Goal: Task Accomplishment & Management: Manage account settings

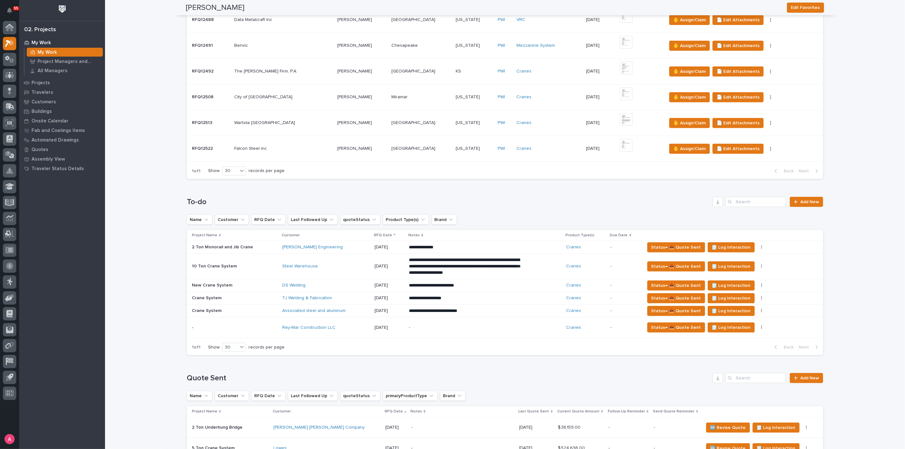
click at [431, 326] on p "-" at bounding box center [464, 327] width 111 height 5
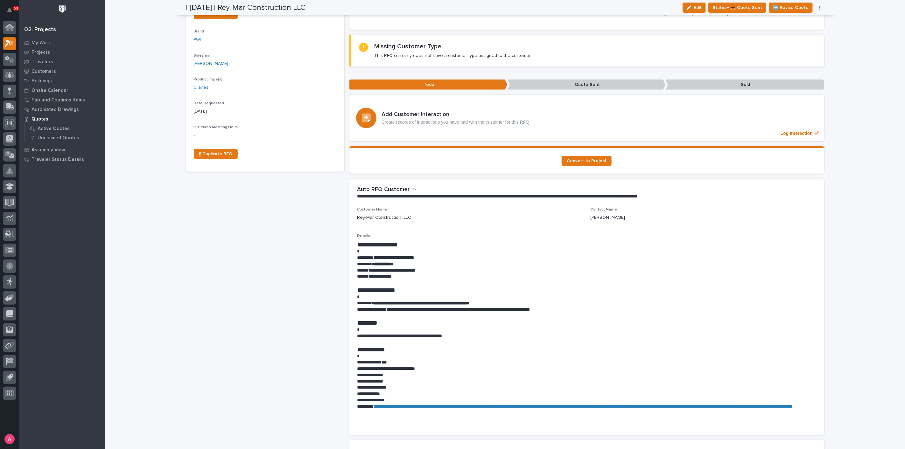
scroll to position [177, 0]
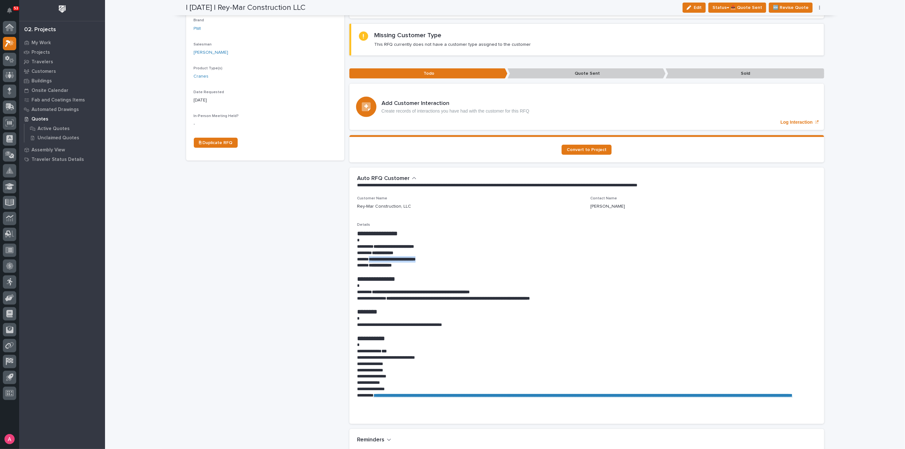
drag, startPoint x: 442, startPoint y: 248, endPoint x: 366, endPoint y: 250, distance: 76.0
click at [366, 256] on p "**********" at bounding box center [586, 259] width 459 height 6
copy strong "**********"
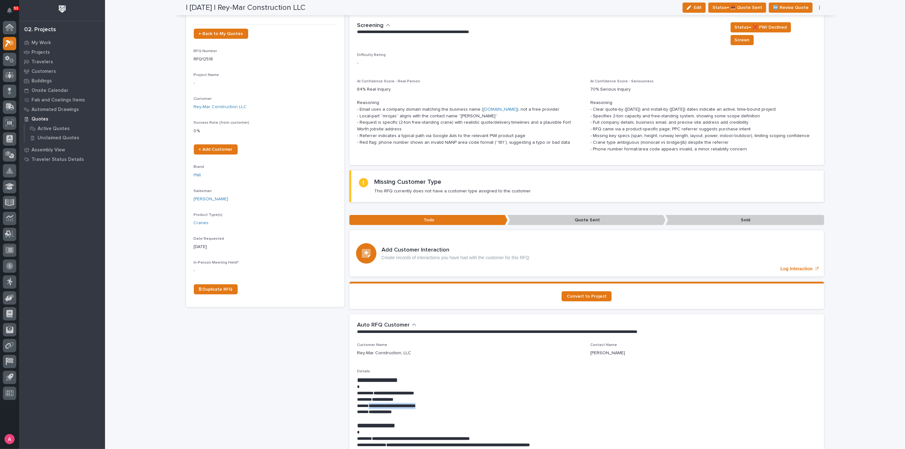
scroll to position [0, 0]
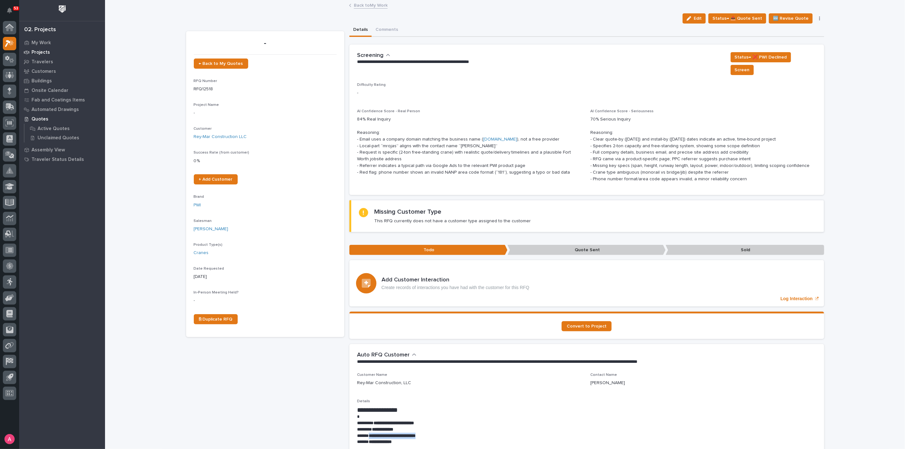
click at [42, 52] on p "Projects" at bounding box center [40, 53] width 18 height 6
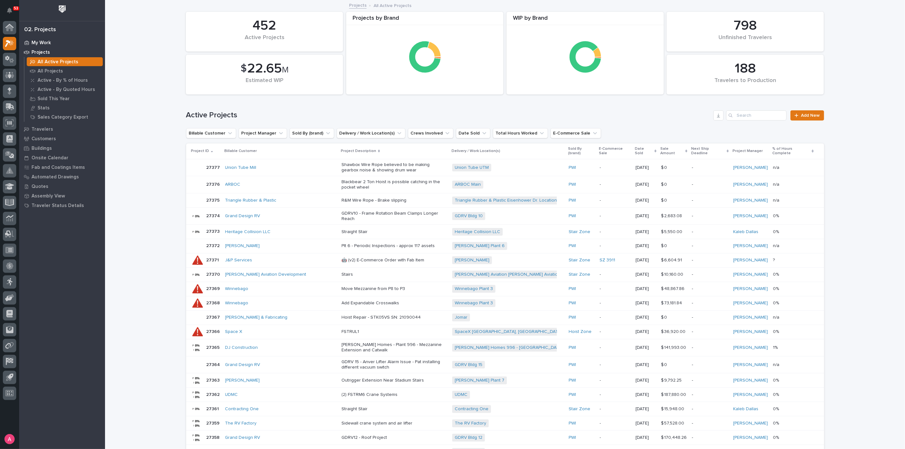
click at [57, 43] on div "My Work" at bounding box center [62, 42] width 83 height 9
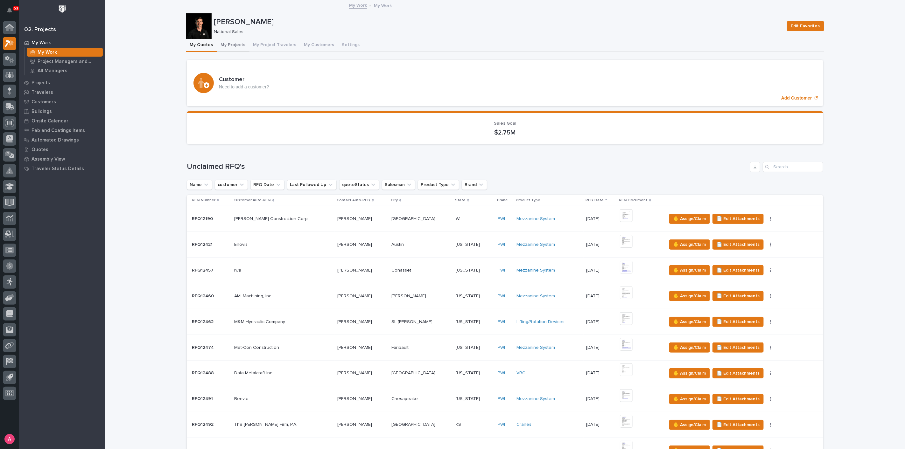
click at [232, 44] on button "My Projects" at bounding box center [233, 45] width 32 height 13
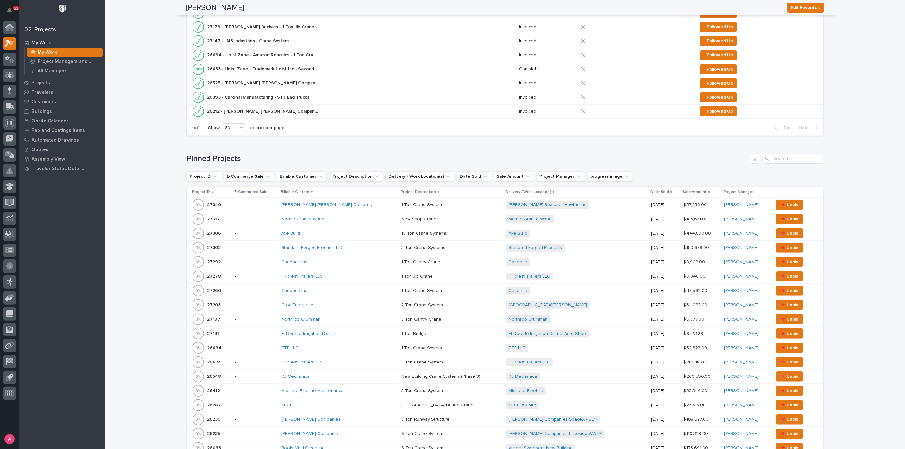
scroll to position [389, 0]
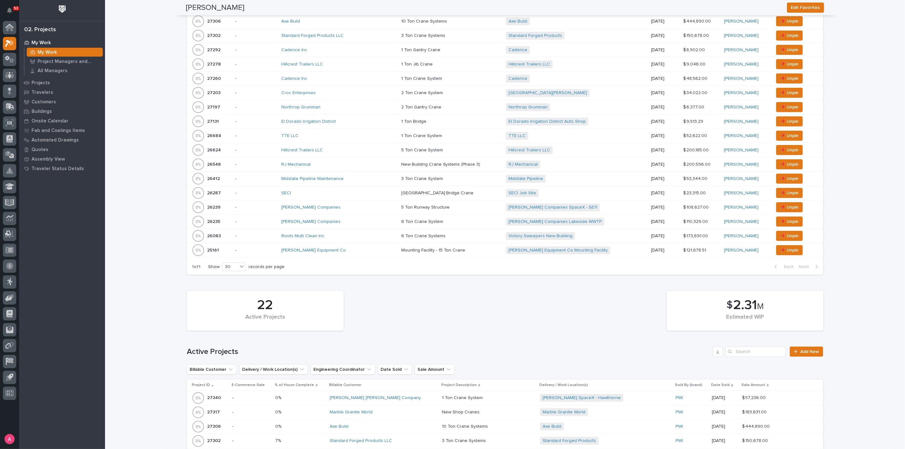
click at [445, 206] on p at bounding box center [451, 207] width 100 height 5
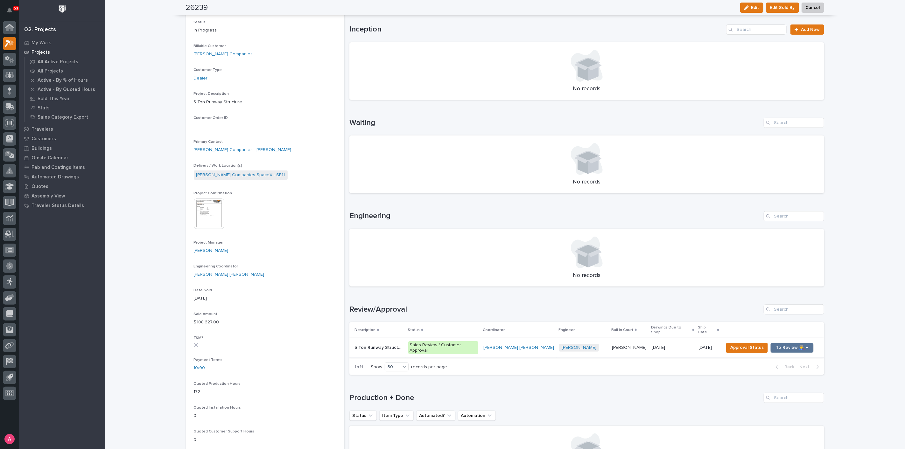
scroll to position [106, 0]
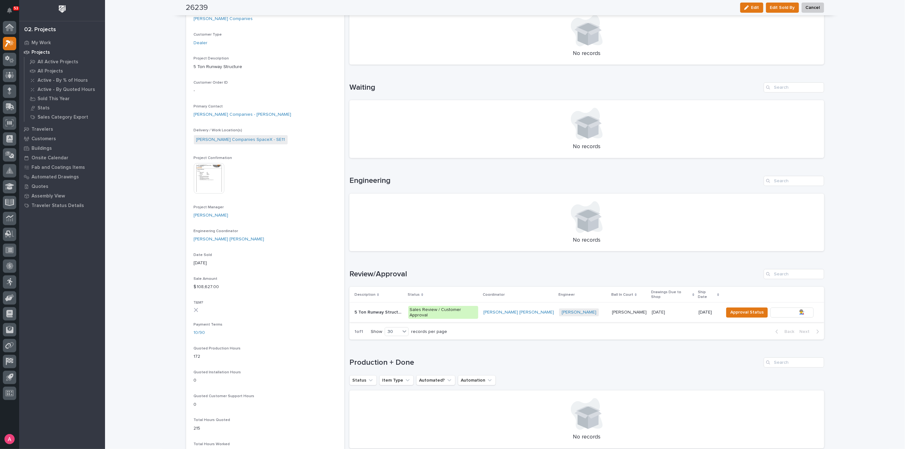
click at [791, 309] on span "To Review 👨‍🏭 →" at bounding box center [791, 313] width 32 height 8
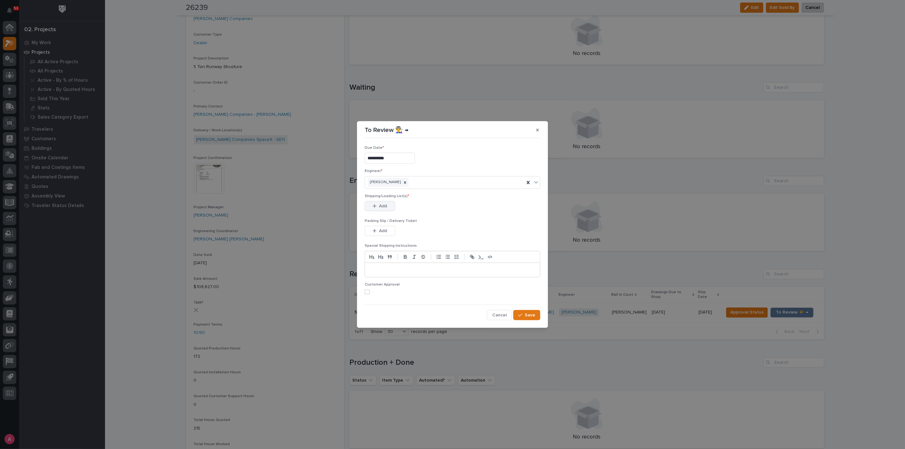
click at [368, 205] on button "Add" at bounding box center [379, 206] width 31 height 10
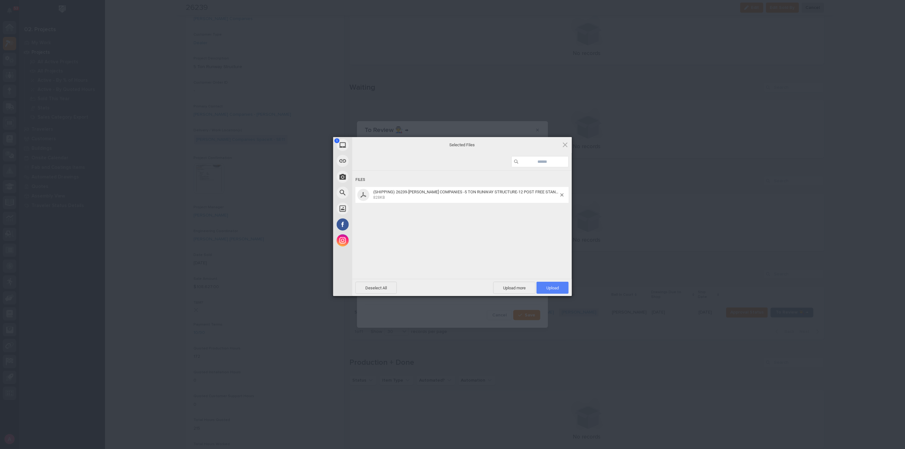
click at [552, 288] on span "Upload 1" at bounding box center [552, 288] width 12 height 5
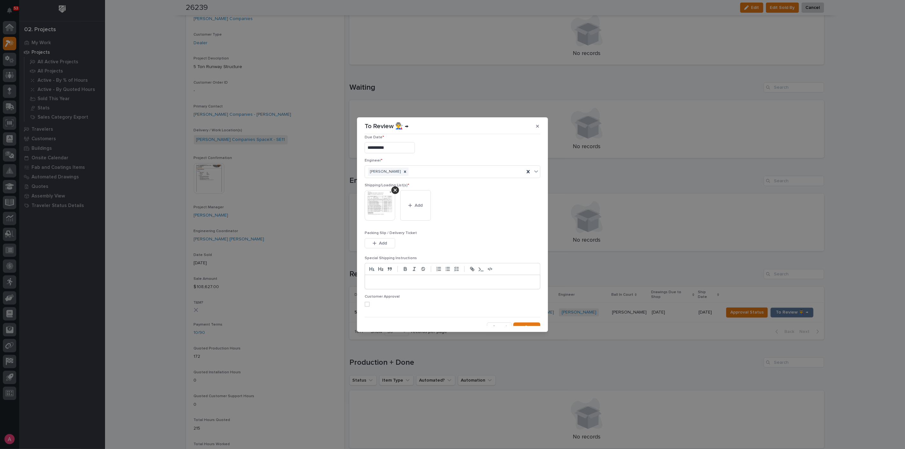
scroll to position [13, 0]
click at [524, 320] on span "Save" at bounding box center [529, 321] width 10 height 6
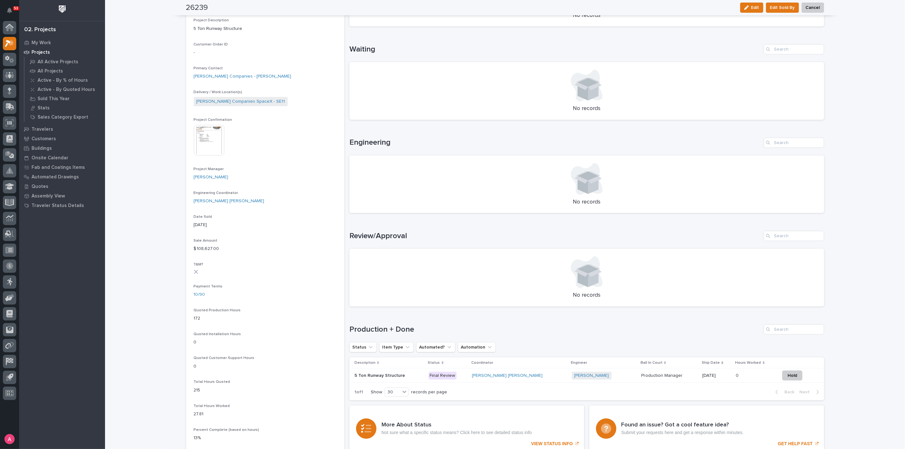
scroll to position [212, 0]
